Goal: Task Accomplishment & Management: Manage account settings

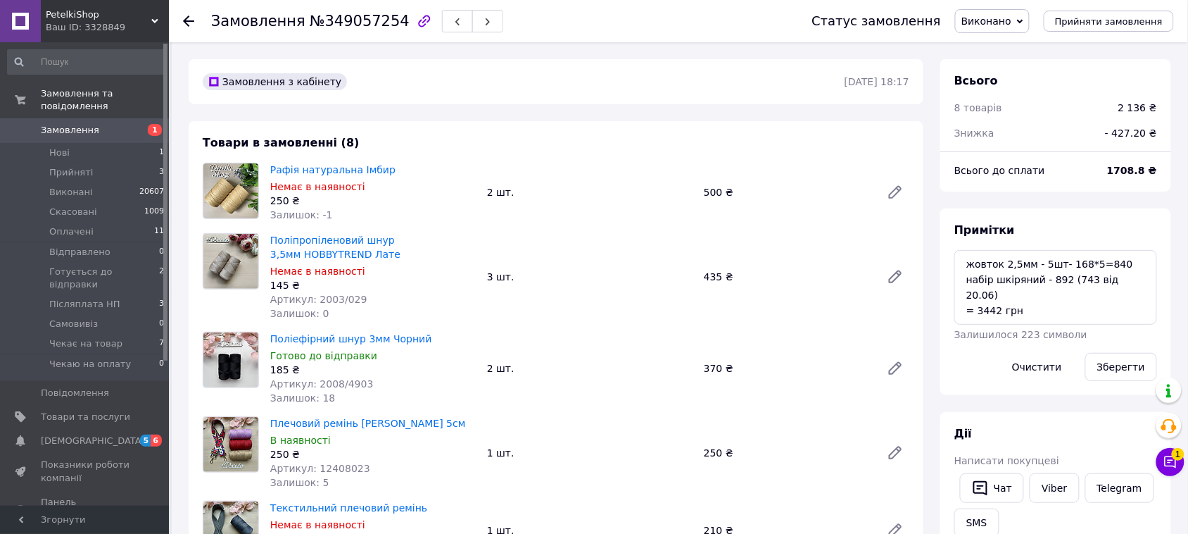
scroll to position [213, 0]
click at [89, 124] on span "Замовлення" at bounding box center [70, 130] width 58 height 13
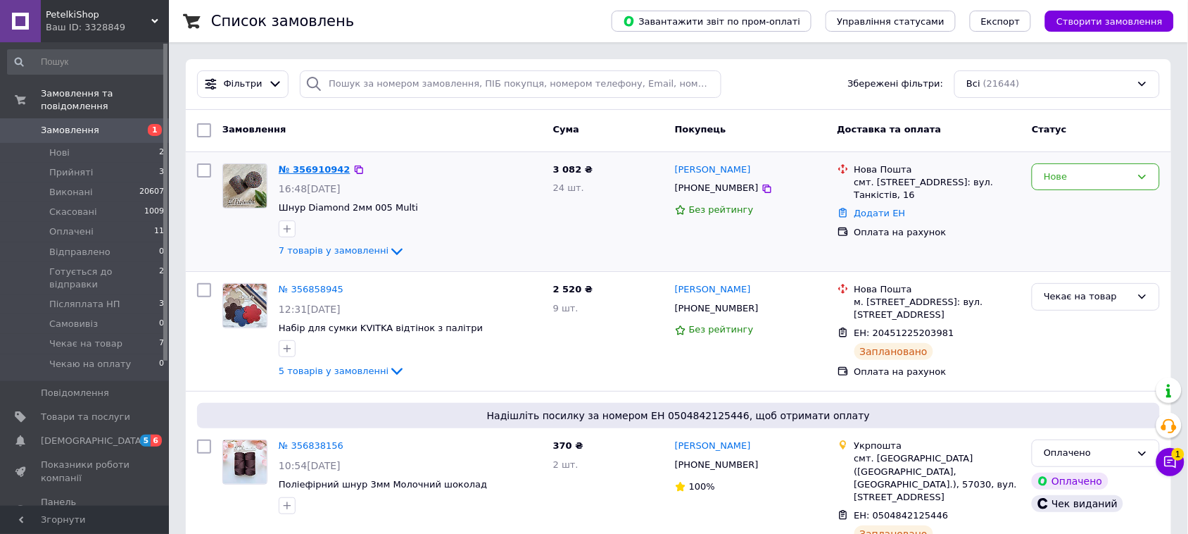
click at [307, 164] on link "№ 356910942" at bounding box center [315, 169] width 72 height 11
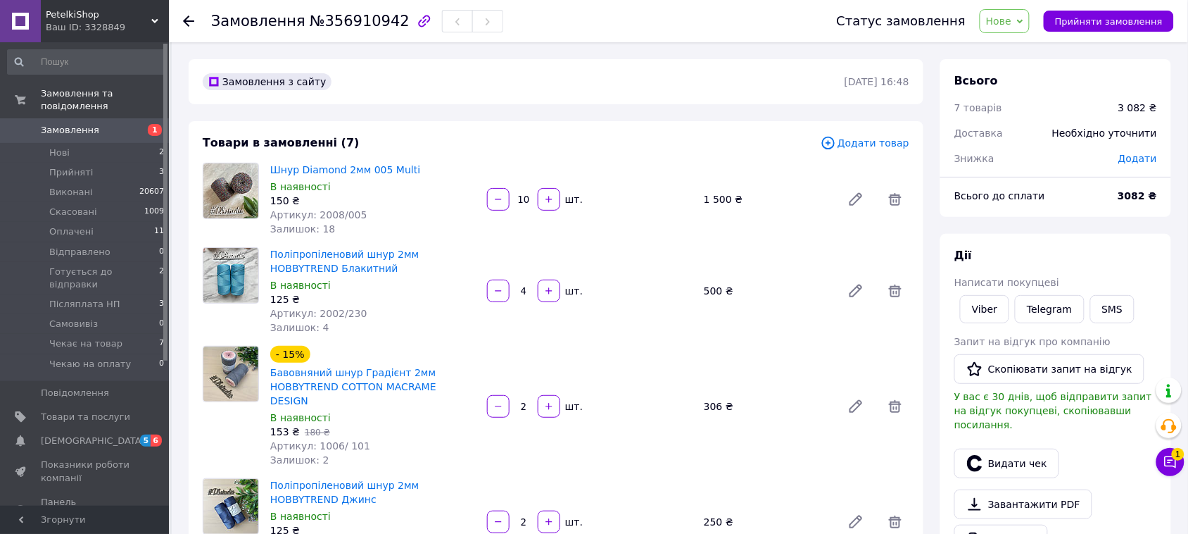
click at [81, 124] on span "Замовлення" at bounding box center [70, 130] width 58 height 13
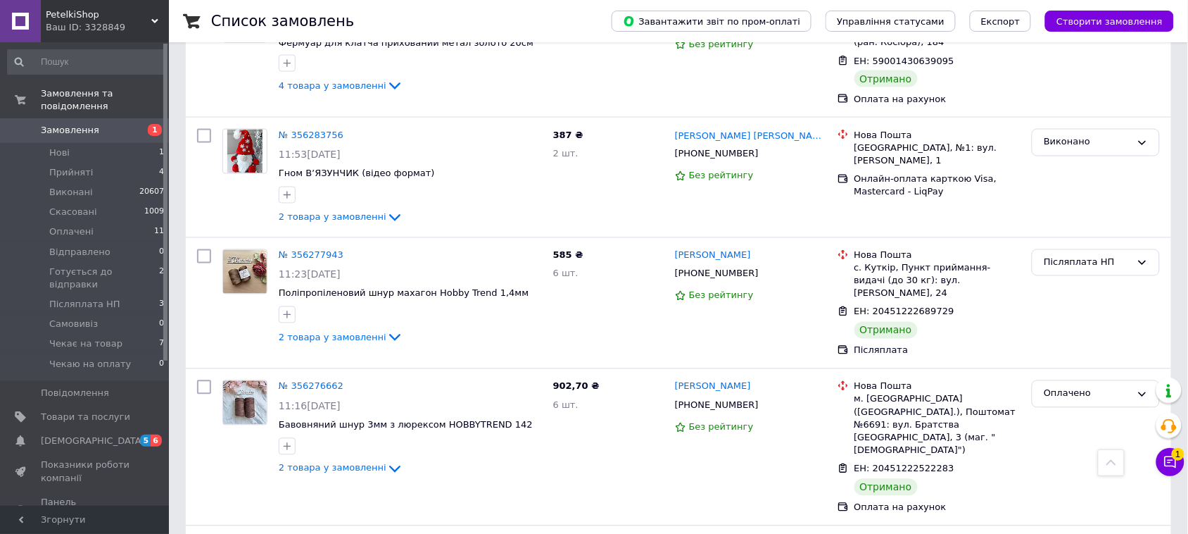
scroll to position [2267, 0]
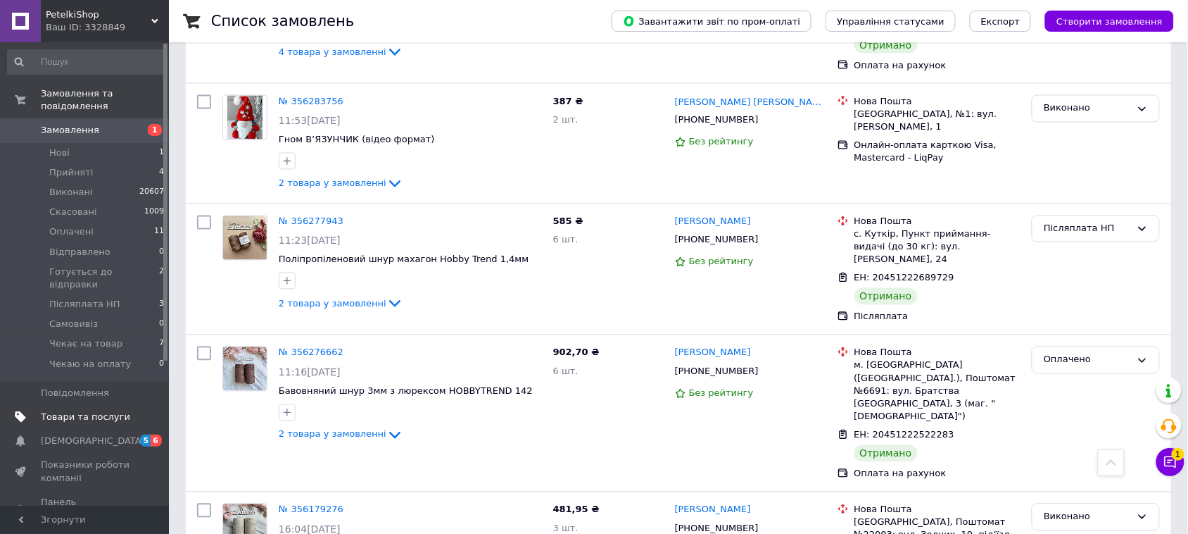
click at [73, 405] on link "Товари та послуги" at bounding box center [86, 417] width 172 height 24
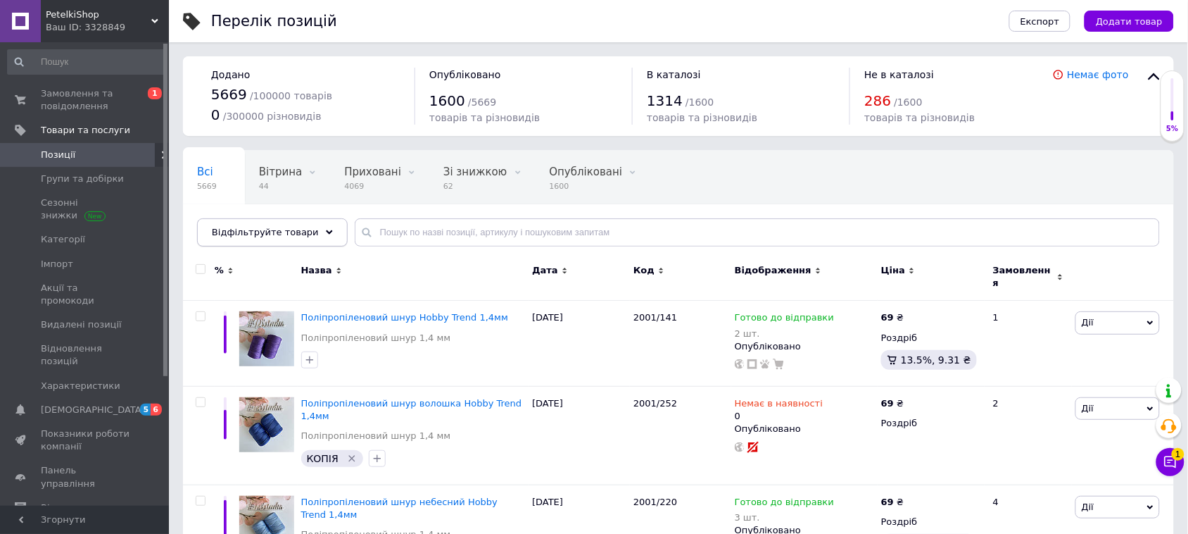
click at [326, 230] on icon at bounding box center [329, 232] width 7 height 7
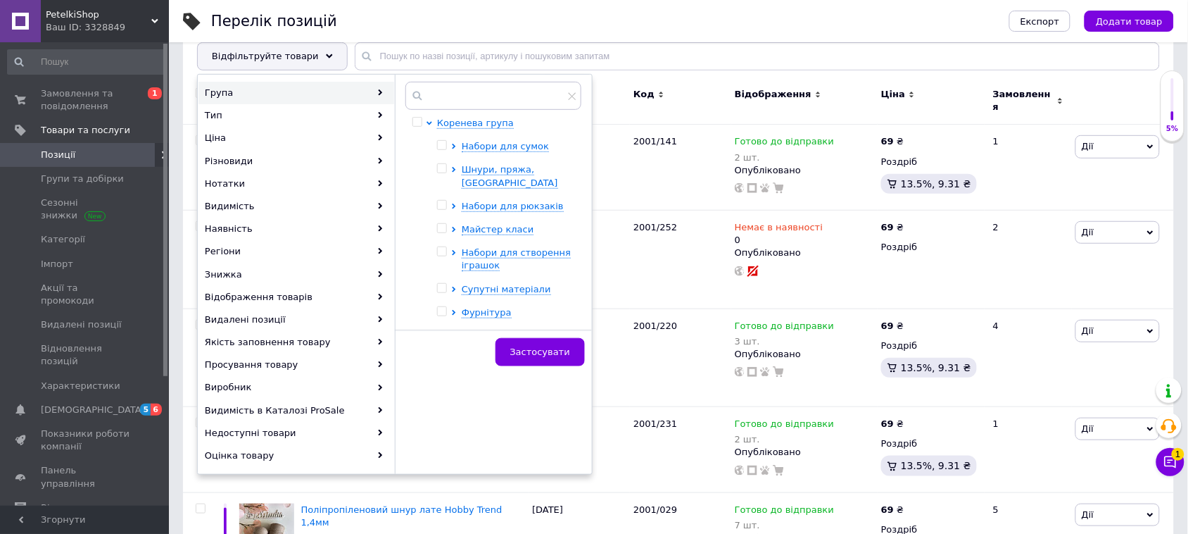
drag, startPoint x: 581, startPoint y: 208, endPoint x: 581, endPoint y: 222, distance: 14.1
click at [581, 222] on div "Коренева група Набори для сумок Шнури, пряжа, рафія Набори для рюкзаків Майстер…" at bounding box center [493, 206] width 197 height 248
click at [479, 99] on input "text" at bounding box center [493, 96] width 176 height 28
click at [706, 56] on input "text" at bounding box center [757, 56] width 805 height 28
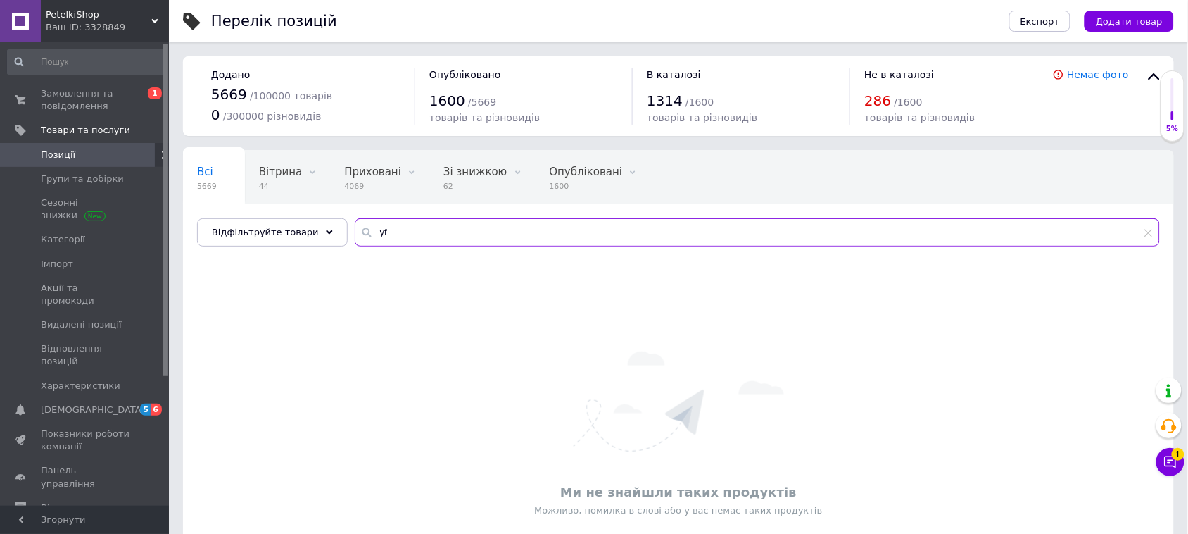
type input "y"
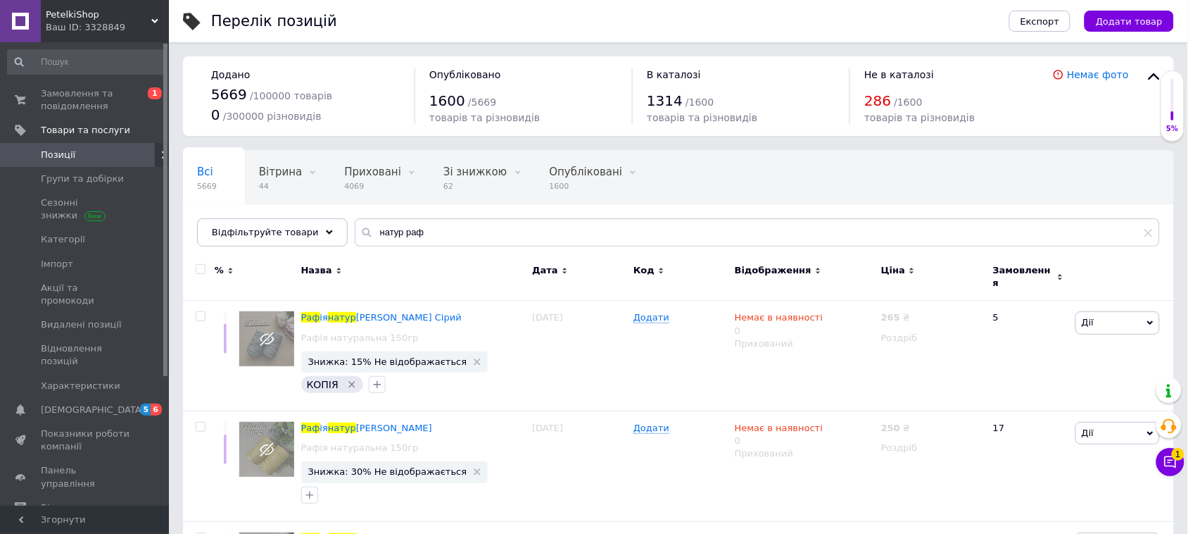
drag, startPoint x: 429, startPoint y: 250, endPoint x: 449, endPoint y: 229, distance: 28.9
click at [446, 232] on div "Всі 5669 Вітрина 44 Видалити Редагувати Приховані 4069 Видалити Редагувати Зі з…" at bounding box center [678, 198] width 991 height 96
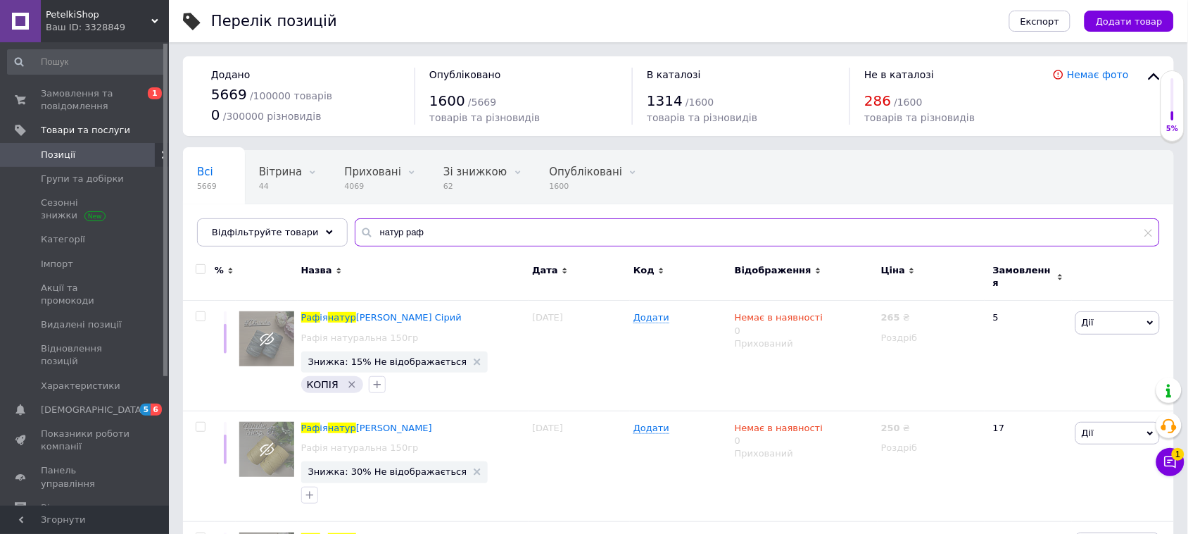
click at [449, 229] on input "натур раф" at bounding box center [757, 232] width 805 height 28
drag, startPoint x: 436, startPoint y: 229, endPoint x: 280, endPoint y: 251, distance: 157.7
click at [280, 246] on div "Всі 5669 Вітрина 44 Видалити Редагувати Приховані 4069 Видалити Редагувати Зі з…" at bounding box center [678, 198] width 991 height 96
paste input "Espie"
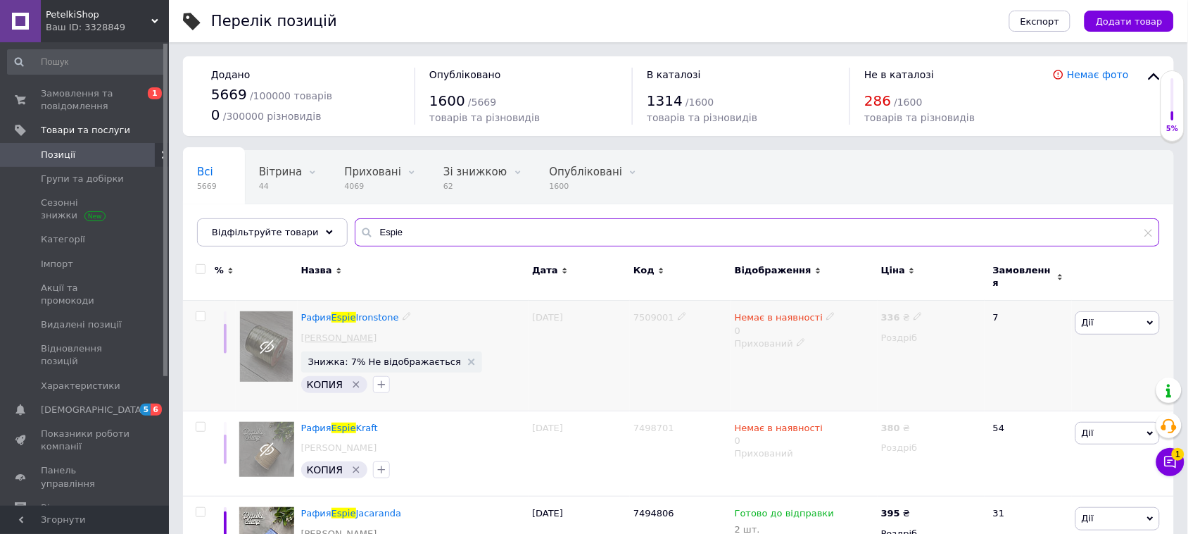
type input "Espie"
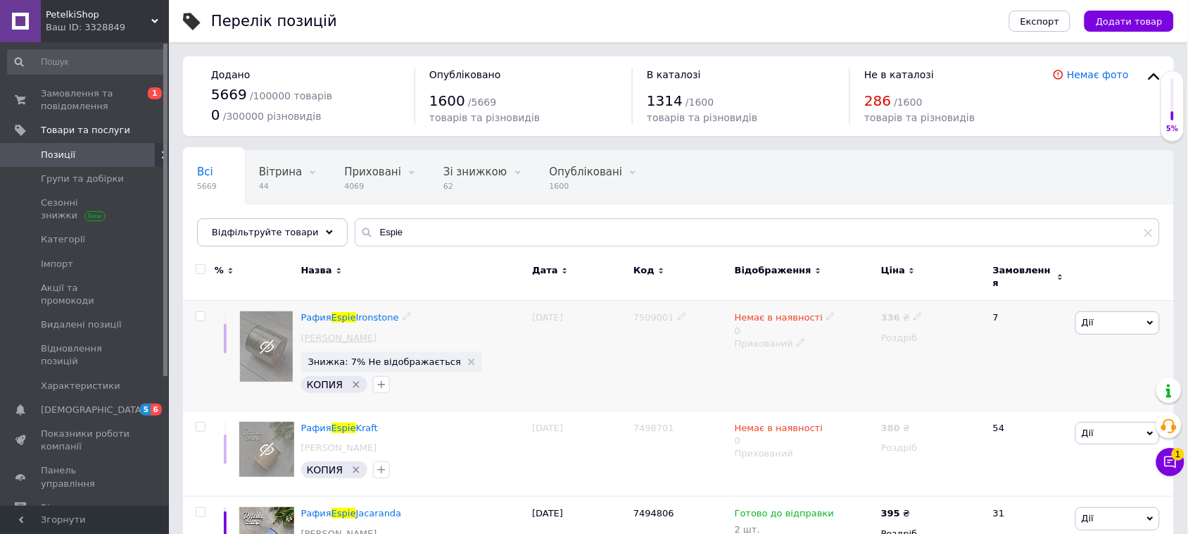
click at [329, 333] on link "[PERSON_NAME]" at bounding box center [339, 338] width 76 height 13
